Goal: Task Accomplishment & Management: Use online tool/utility

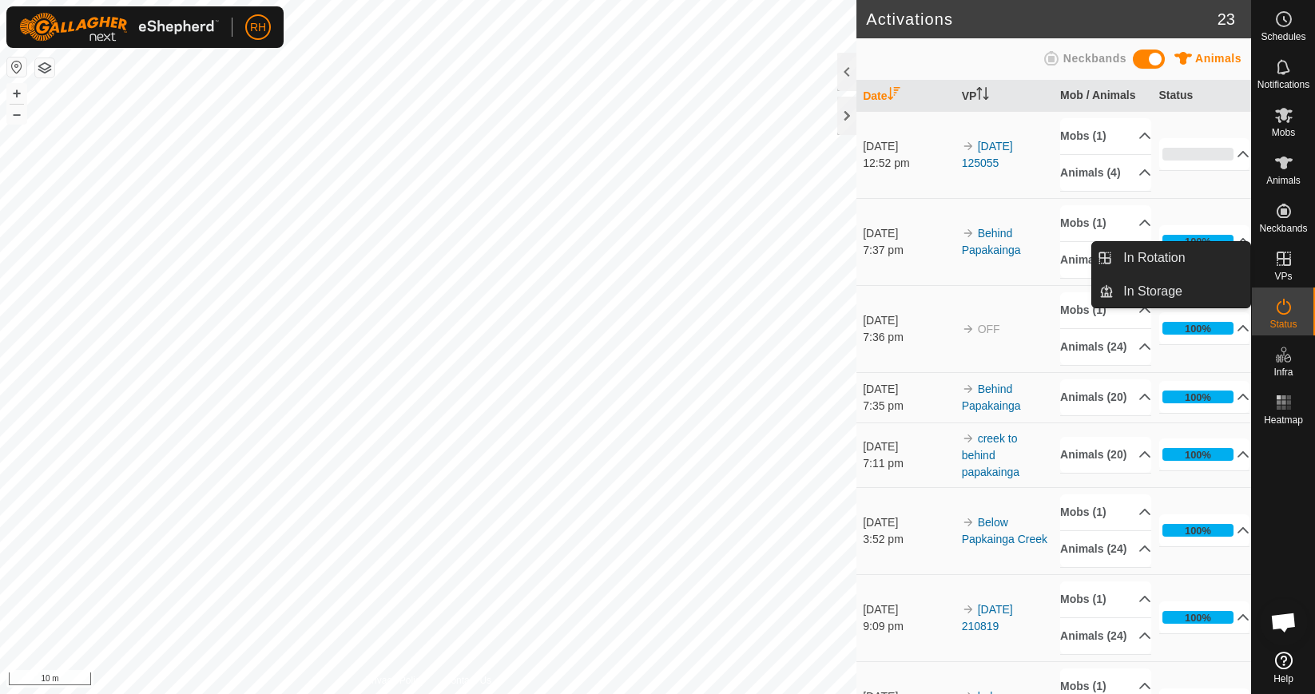
click at [1279, 263] on icon at bounding box center [1283, 258] width 19 height 19
click at [1180, 264] on link "In Rotation" at bounding box center [1182, 258] width 137 height 32
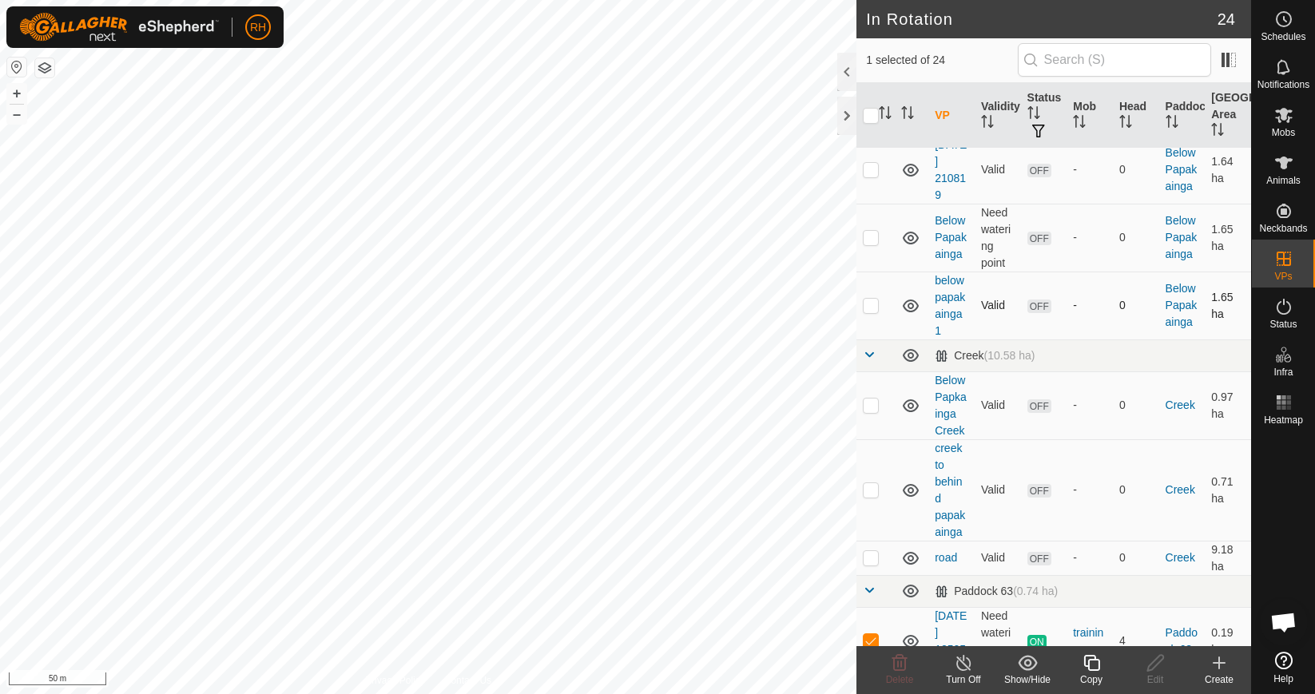
scroll to position [169, 0]
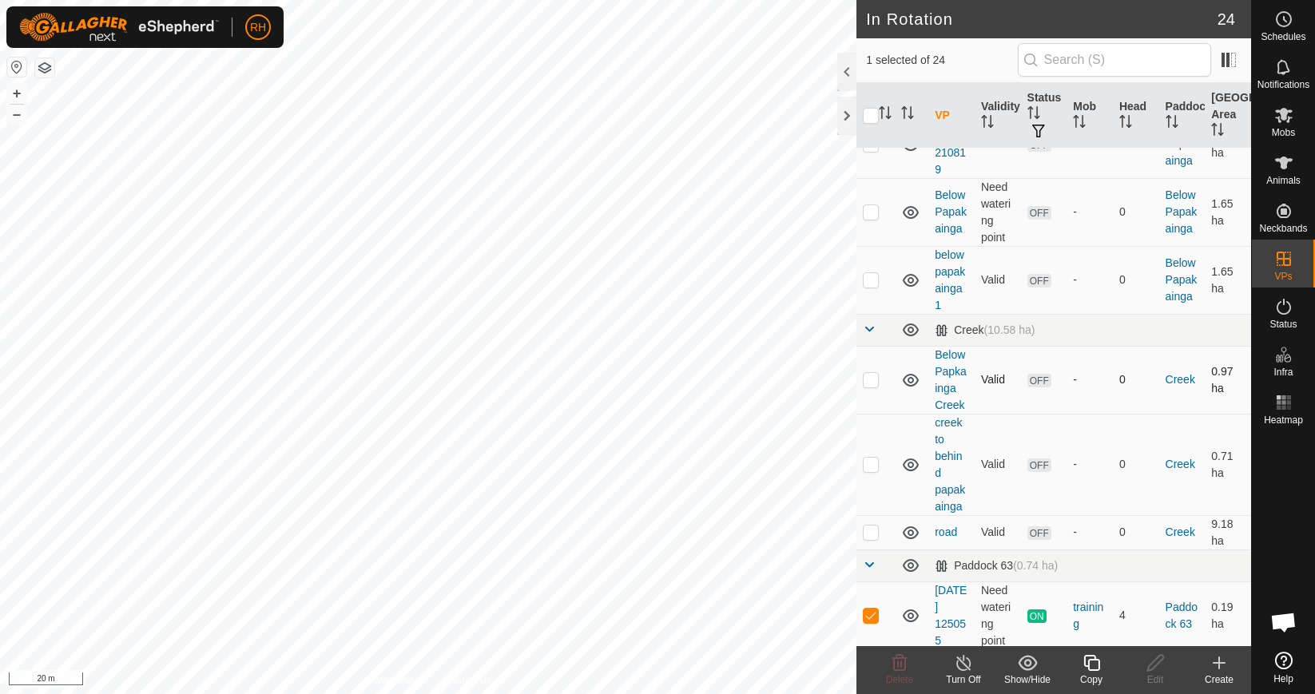
checkbox input "true"
checkbox input "false"
click at [1157, 671] on icon at bounding box center [1156, 663] width 20 height 19
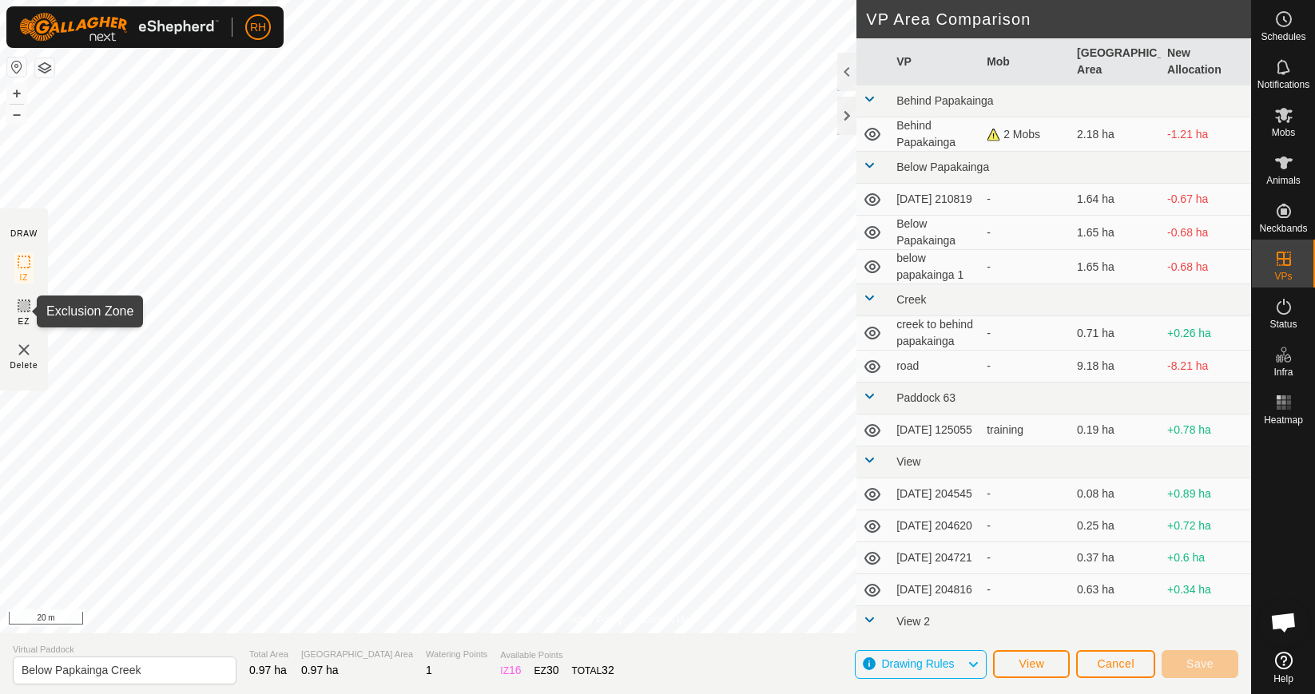
click at [22, 308] on icon at bounding box center [23, 305] width 19 height 19
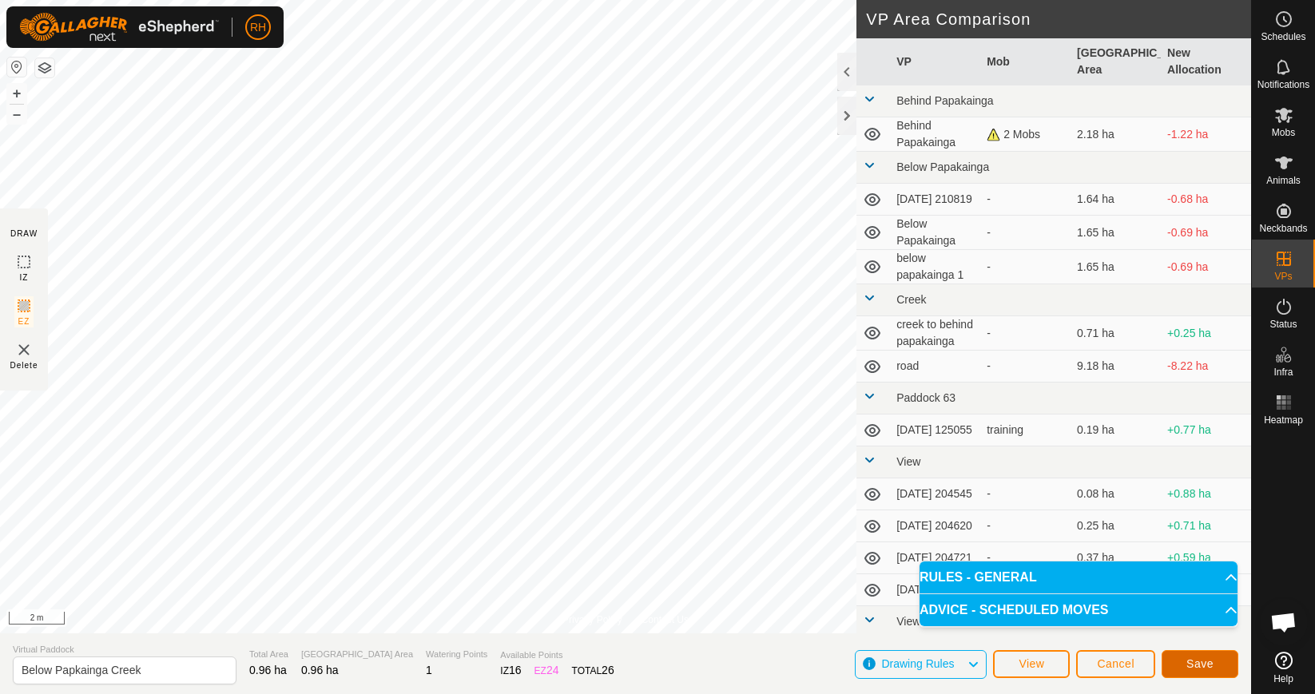
click at [1205, 669] on span "Save" at bounding box center [1199, 664] width 27 height 13
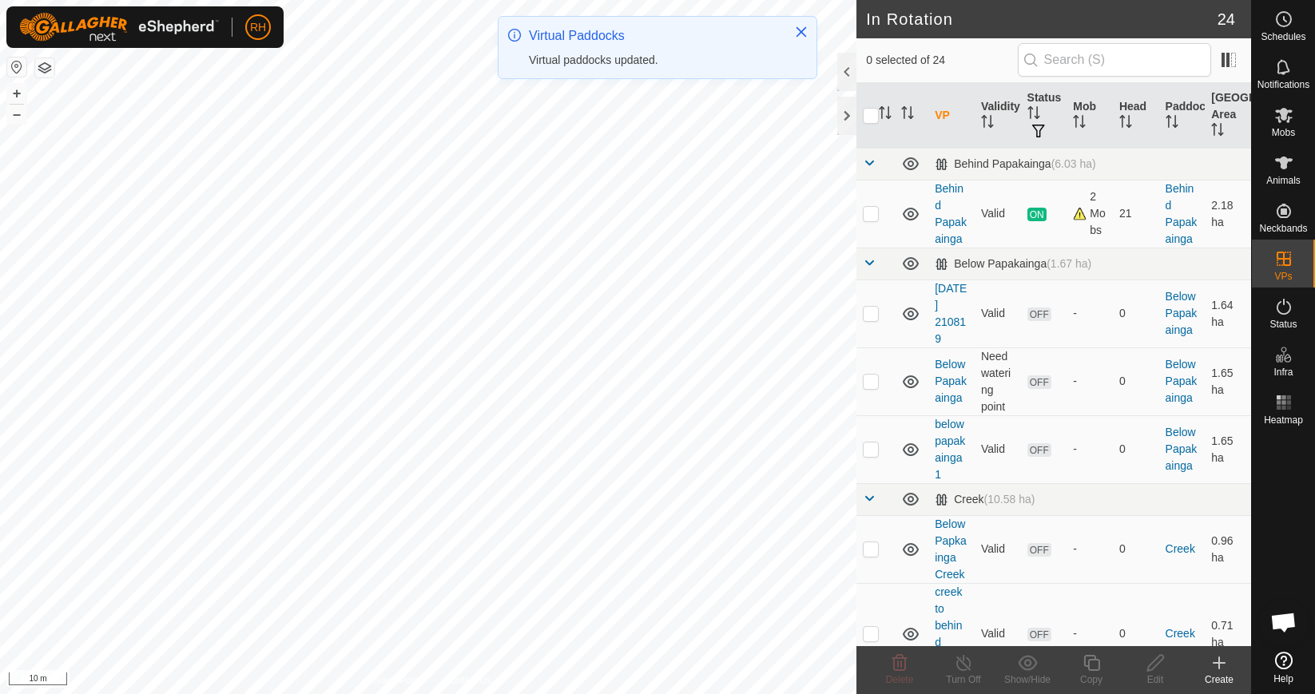
checkbox input "true"
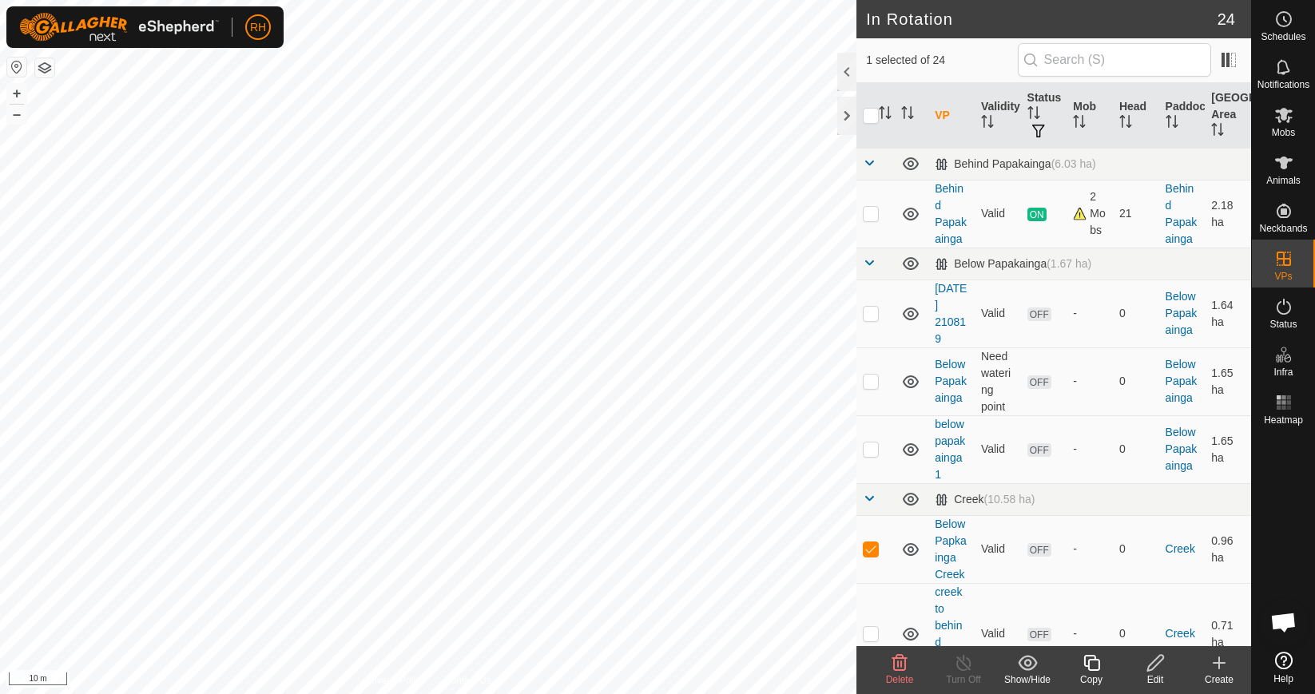
click at [1218, 671] on icon at bounding box center [1219, 663] width 19 height 19
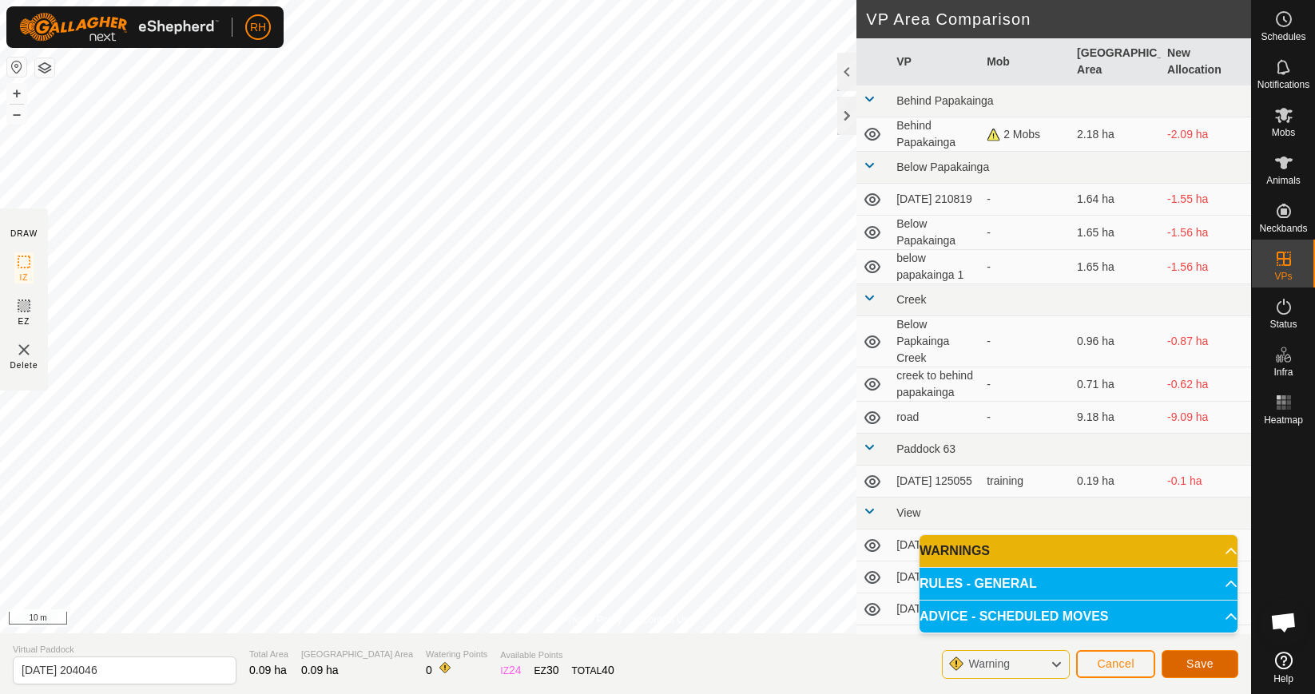
click at [1205, 662] on span "Save" at bounding box center [1199, 664] width 27 height 13
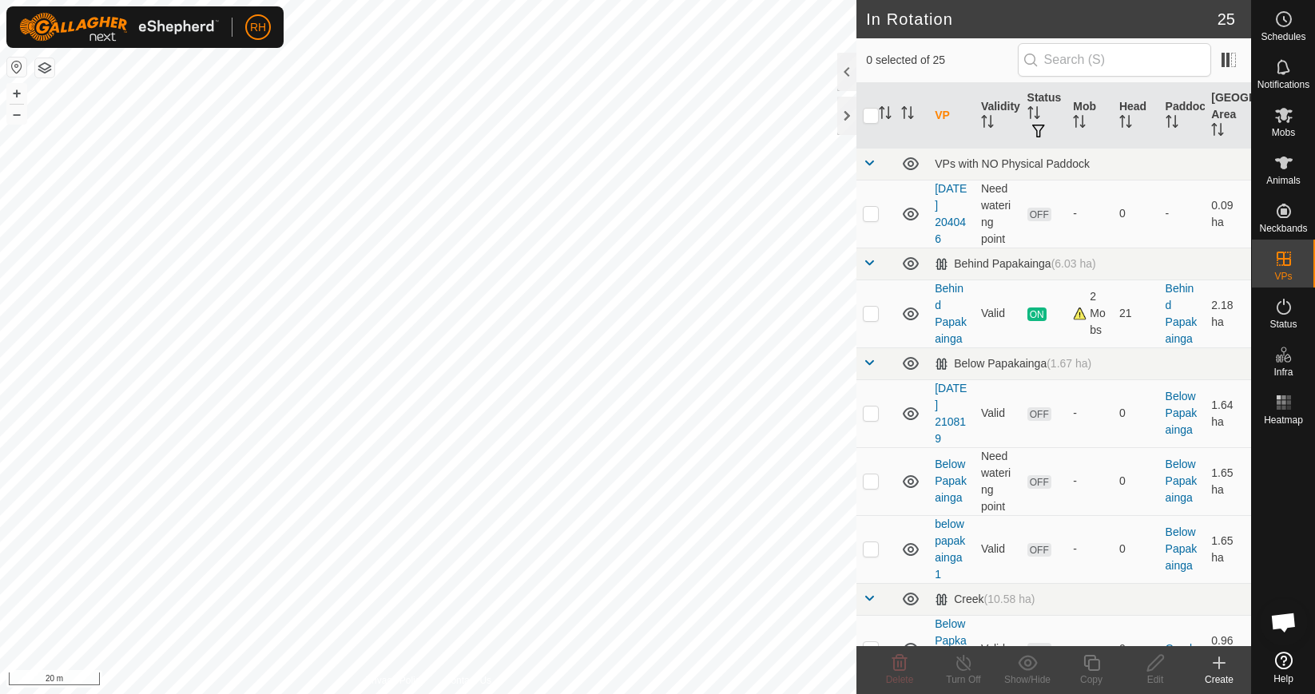
click at [1211, 669] on icon at bounding box center [1219, 663] width 19 height 19
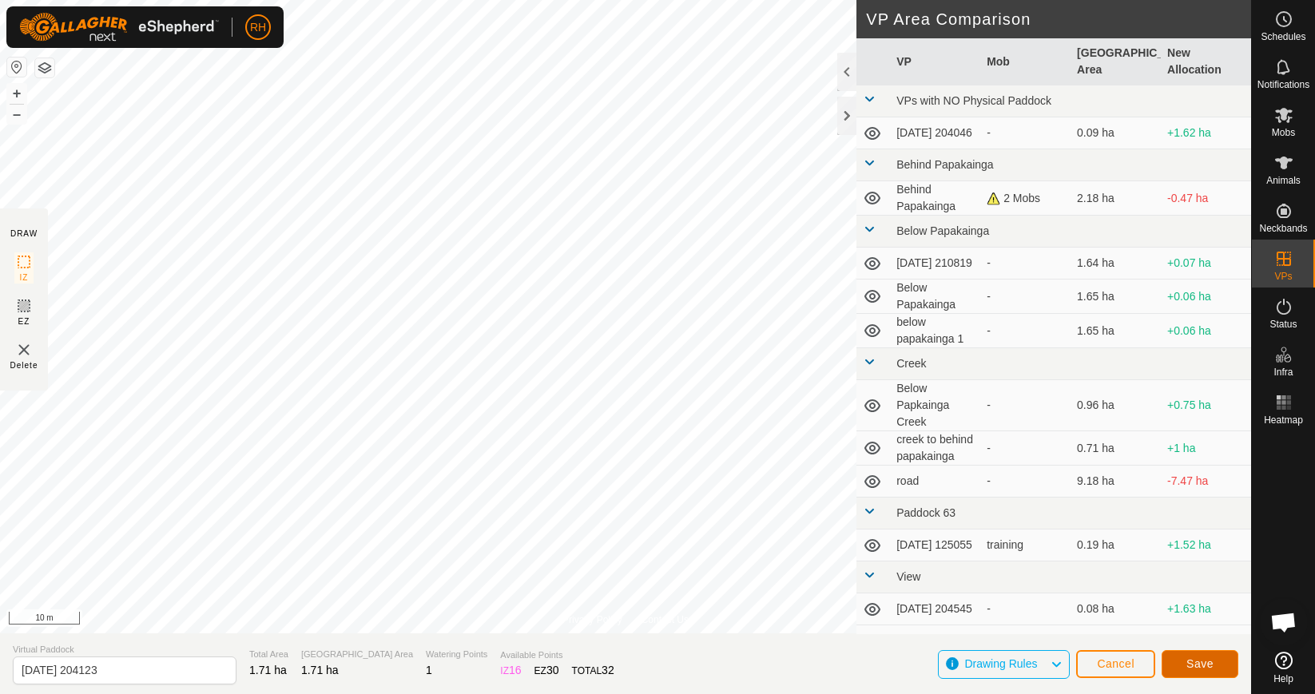
click at [1206, 666] on span "Save" at bounding box center [1199, 664] width 27 height 13
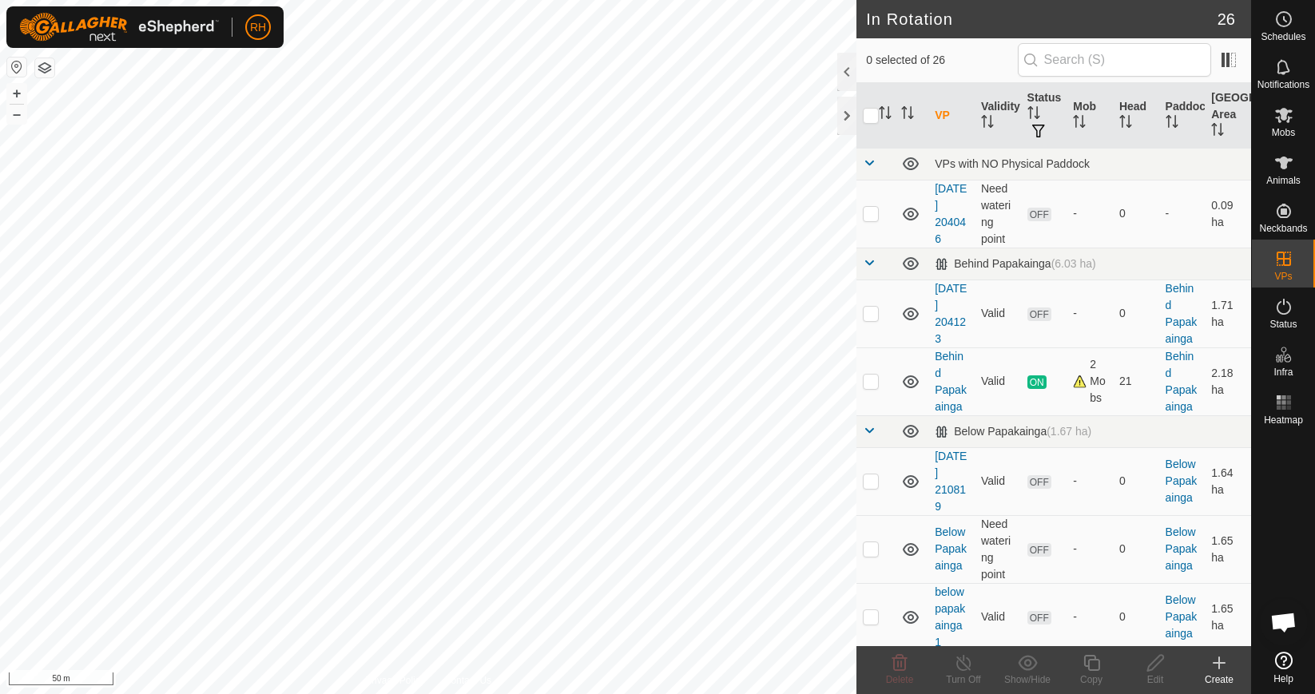
click at [1220, 669] on icon at bounding box center [1219, 663] width 19 height 19
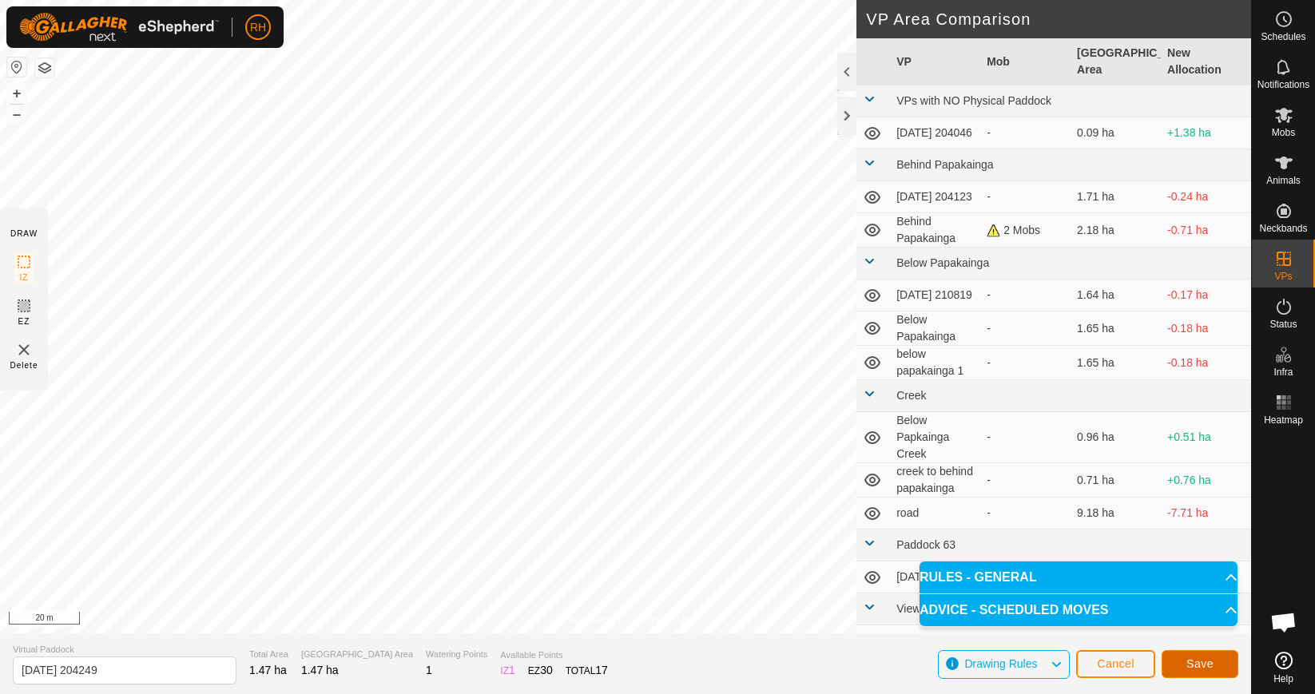
click at [1199, 667] on span "Save" at bounding box center [1199, 664] width 27 height 13
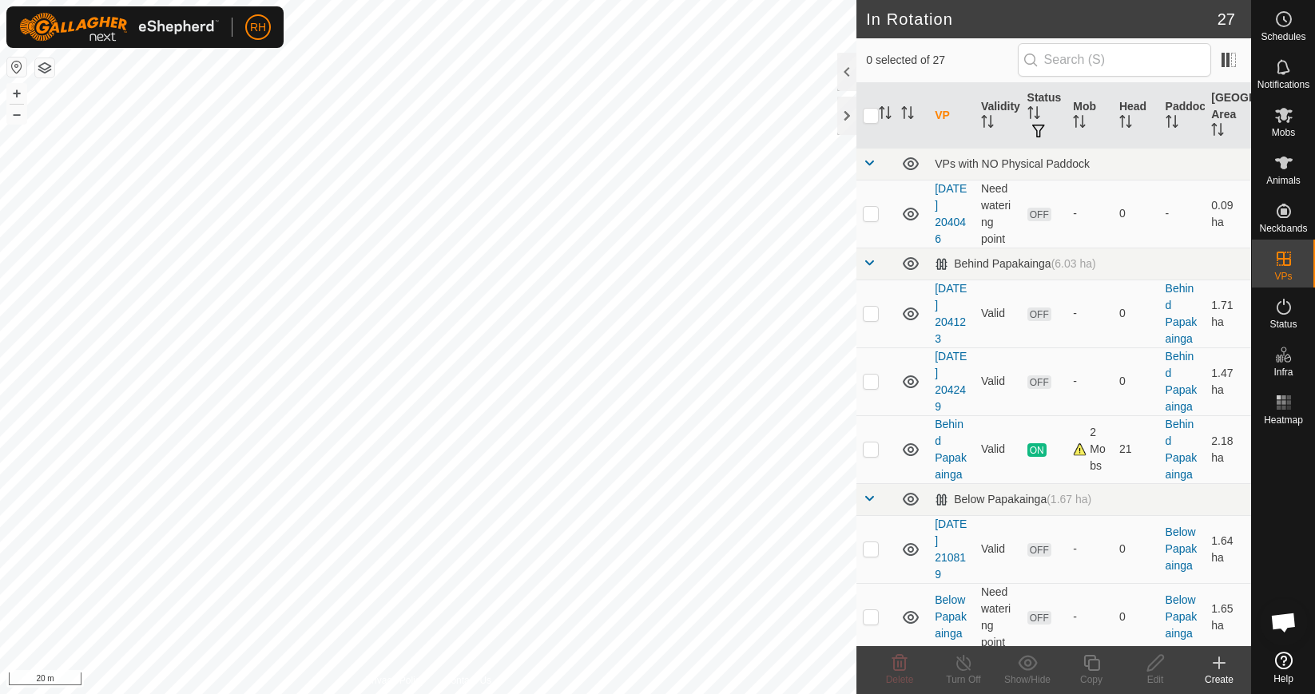
click at [1215, 677] on div "Create" at bounding box center [1219, 680] width 64 height 14
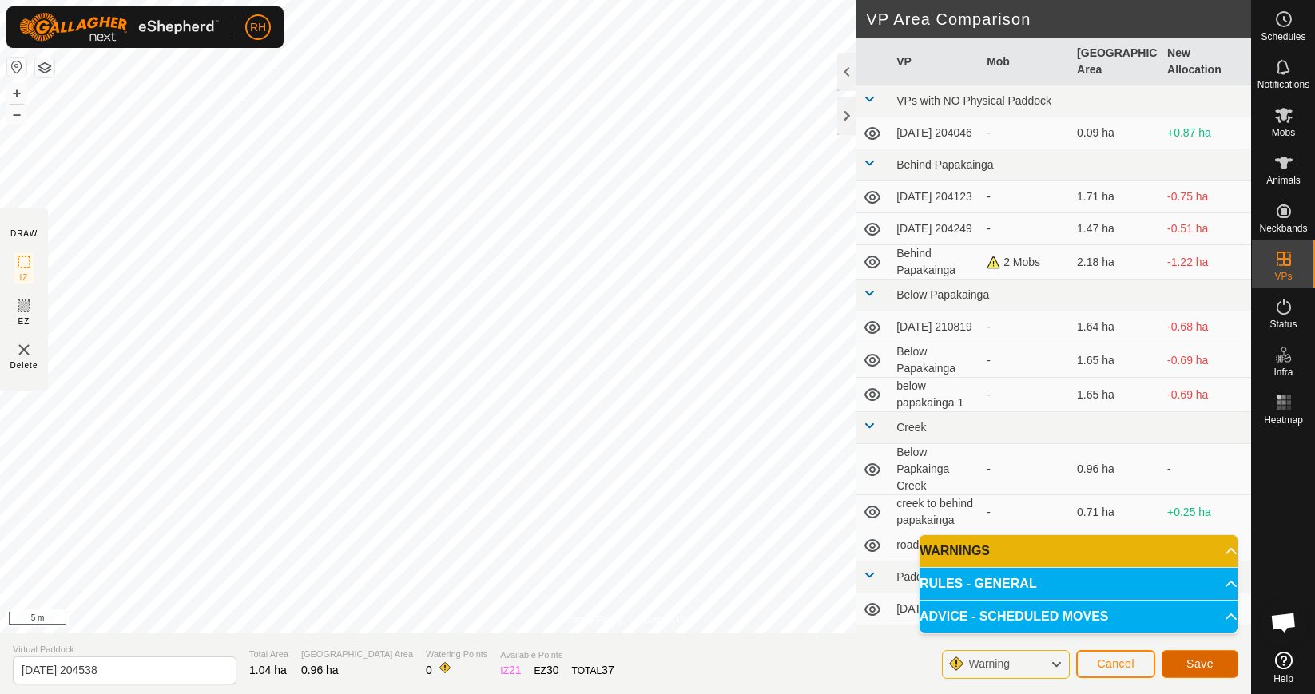
click at [1206, 666] on span "Save" at bounding box center [1199, 664] width 27 height 13
